Goal: Browse casually

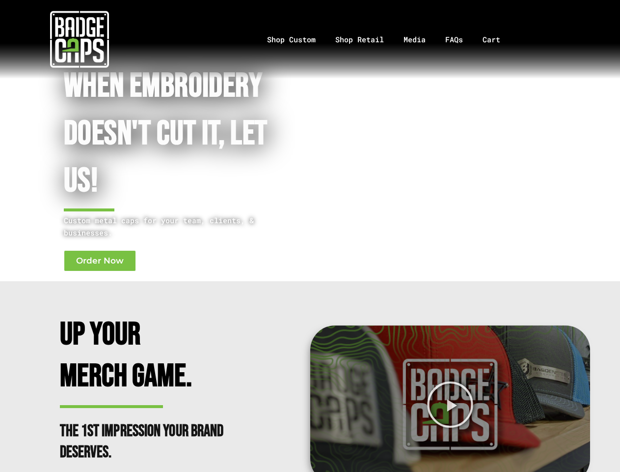
click at [310, 236] on div "When Embroidery Doesn't cut it, Let Us! Custom metal caps for your team, client…" at bounding box center [310, 141] width 611 height 270
click at [450, 404] on icon "Play Video" at bounding box center [450, 404] width 48 height 48
